Goal: Find specific page/section: Find specific page/section

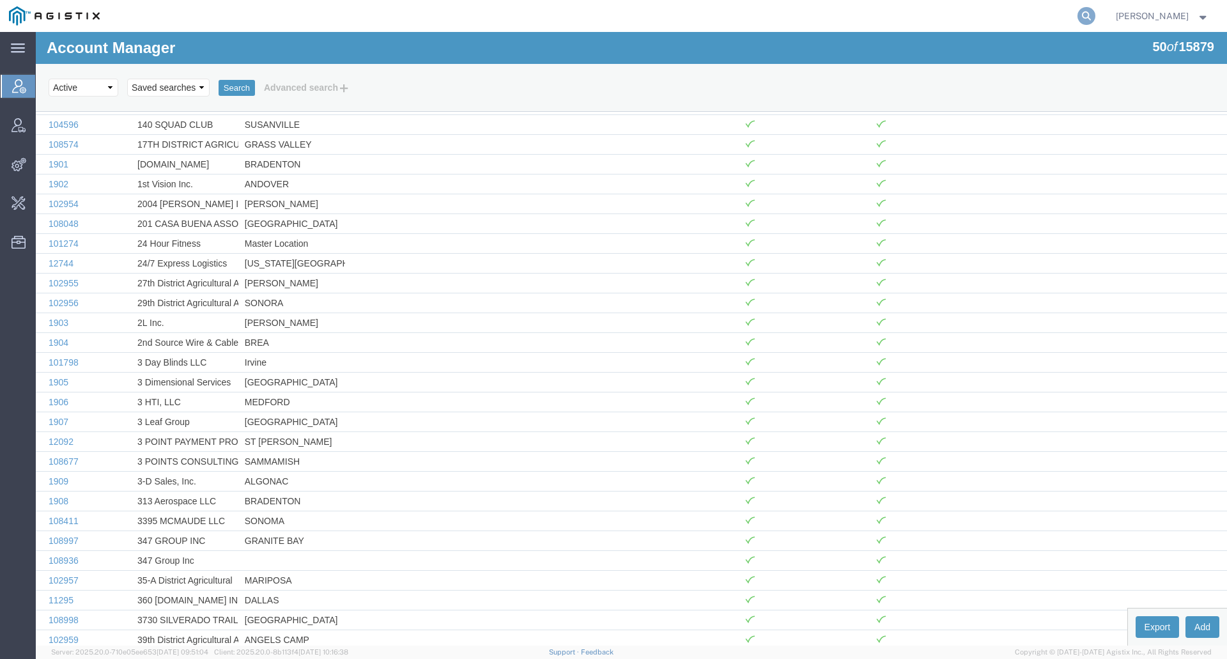
click at [1095, 19] on icon at bounding box center [1086, 16] width 18 height 18
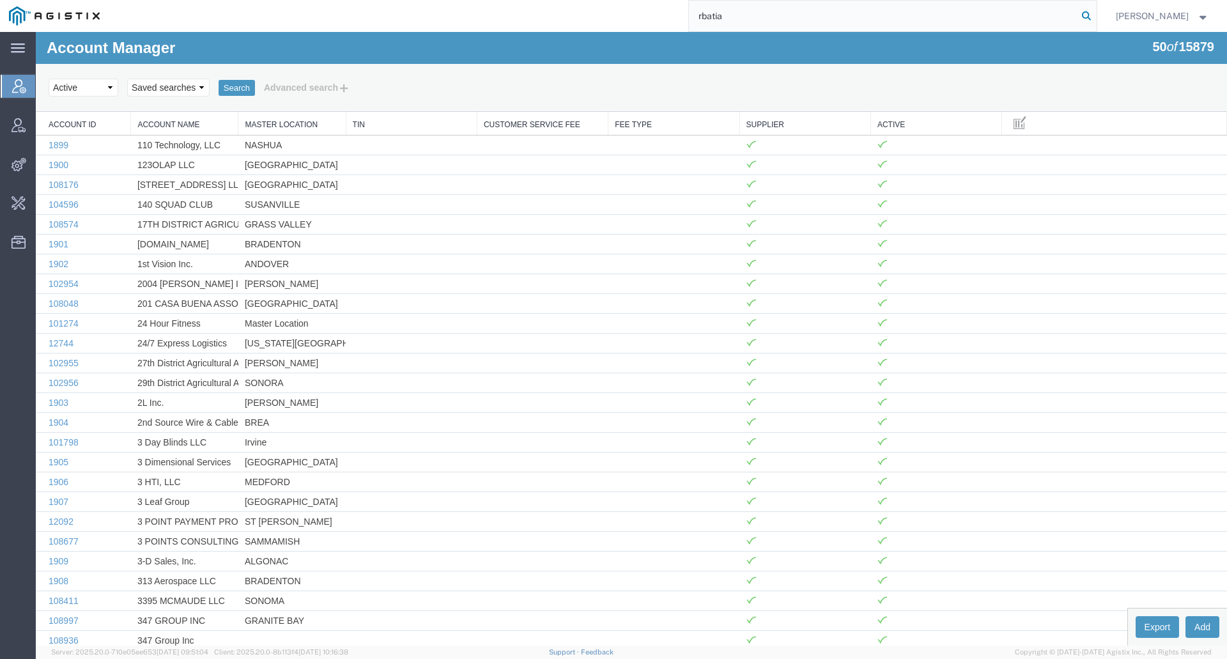
type input "rbatia"
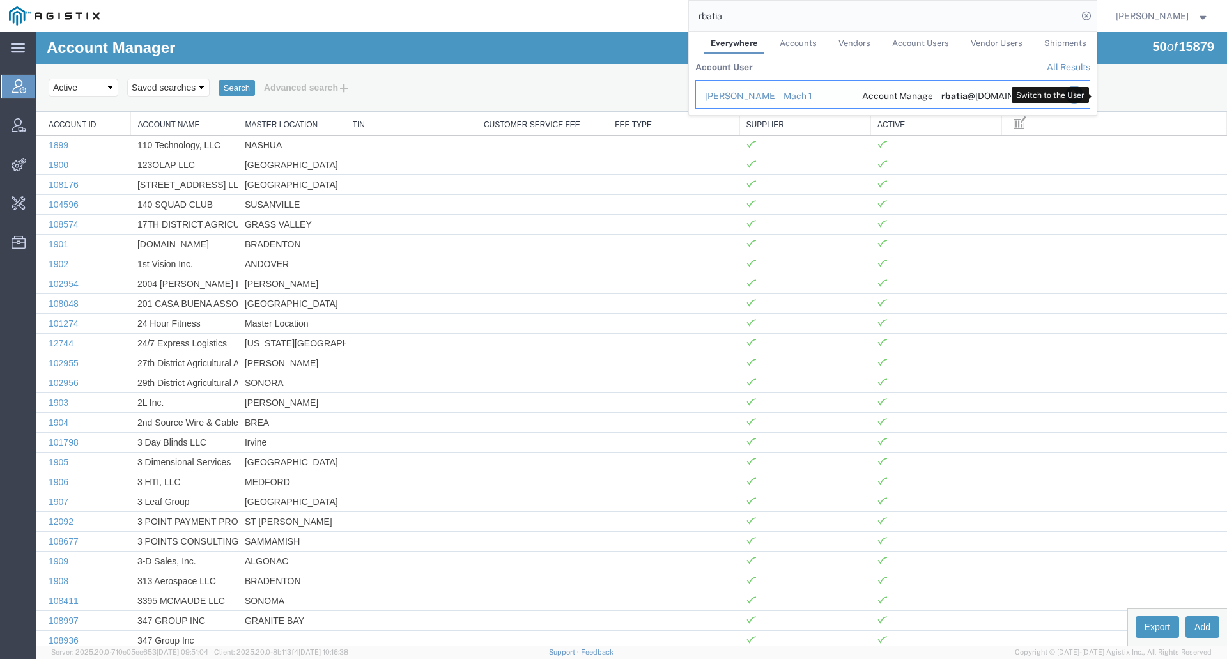
click at [1082, 93] on icon "Search Results" at bounding box center [1073, 95] width 18 height 18
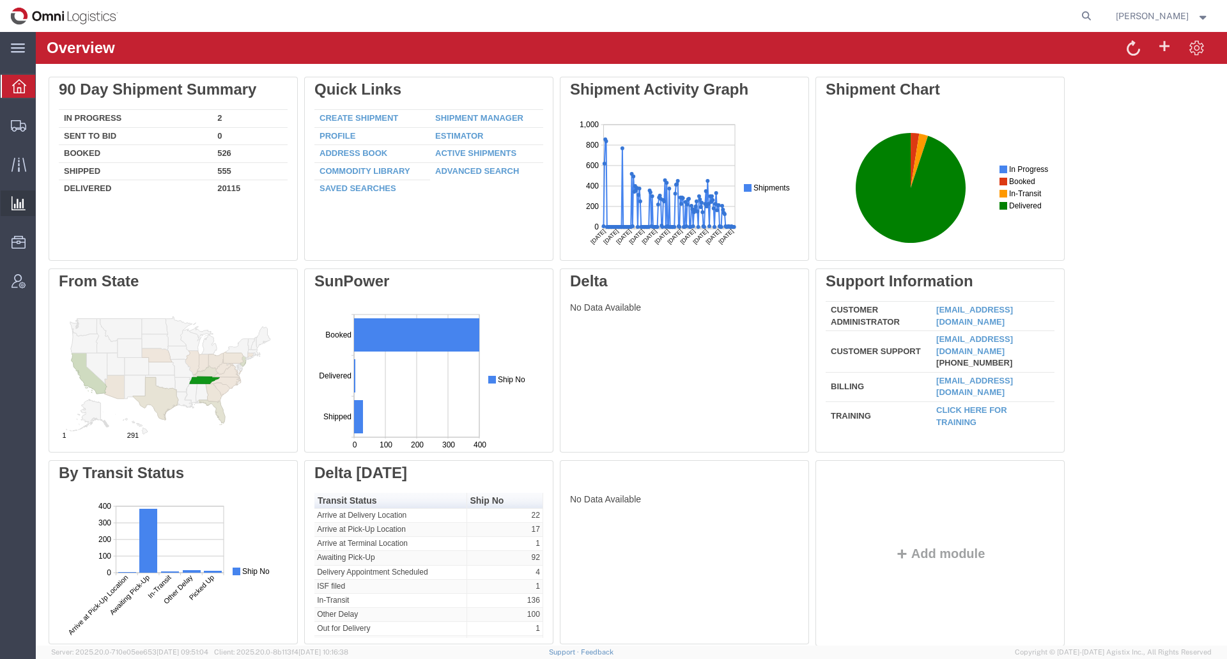
click at [0, 0] on span "Ad Hoc Reports" at bounding box center [0, 0] width 0 height 0
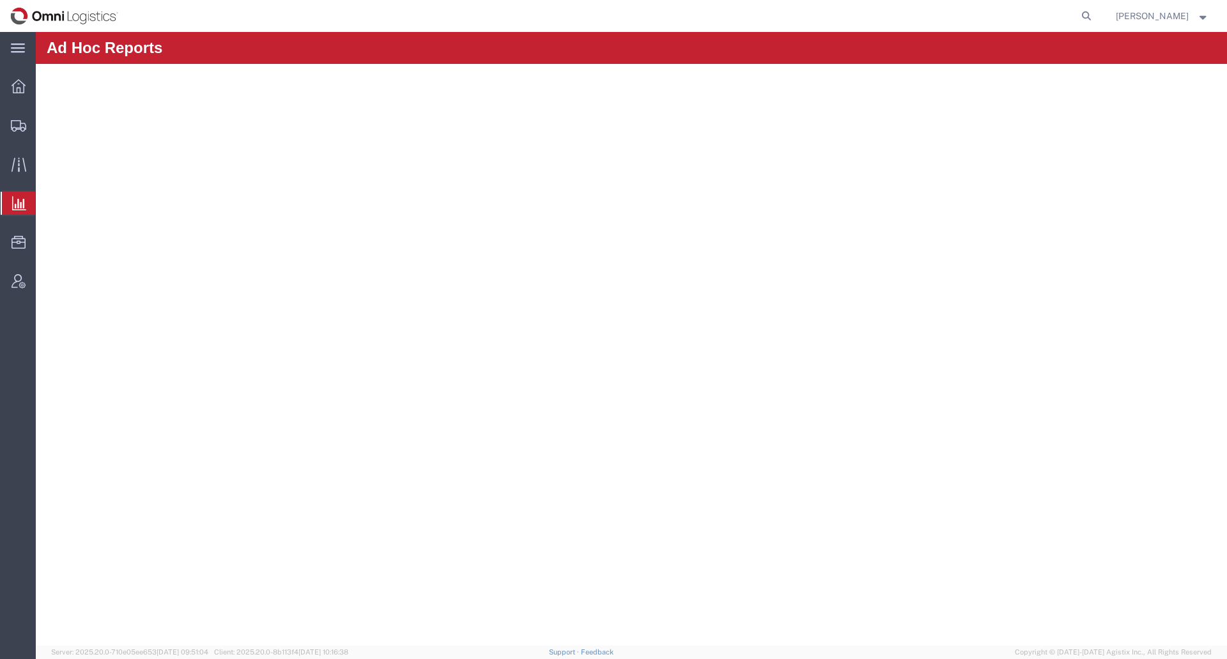
click at [0, 0] on span "Saved Reports" at bounding box center [0, 0] width 0 height 0
click at [1199, 18] on strong "button" at bounding box center [1203, 15] width 12 height 4
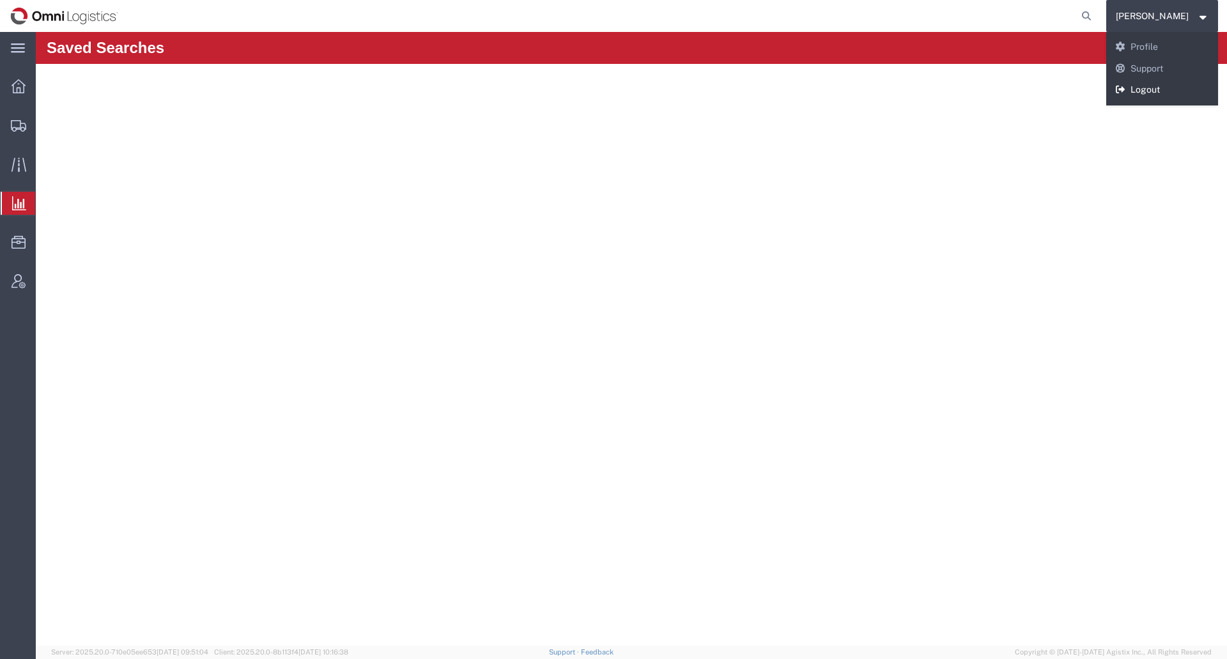
click at [1177, 86] on link "Logout" at bounding box center [1162, 90] width 112 height 22
